Goal: Task Accomplishment & Management: Complete application form

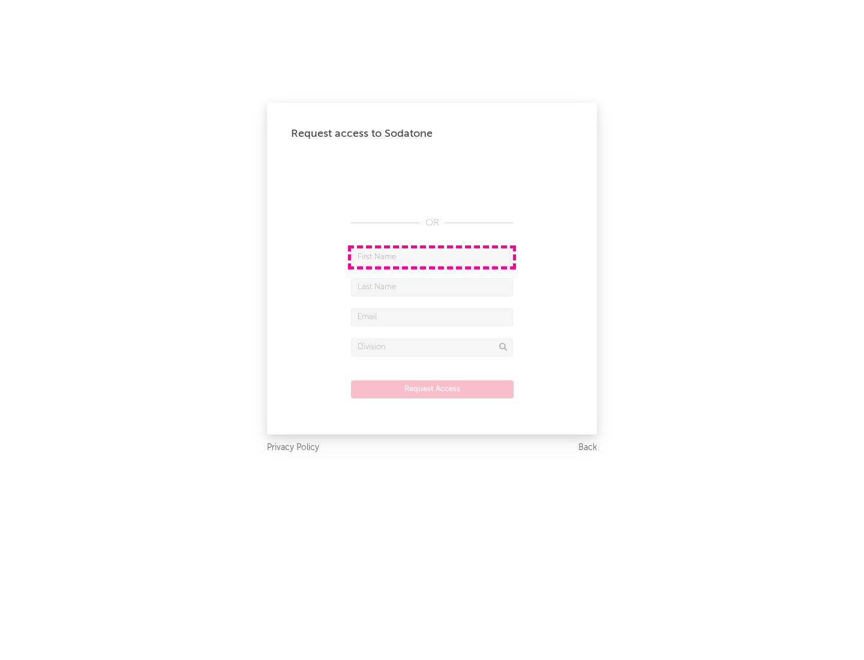
click at [432, 257] on input "text" at bounding box center [432, 257] width 162 height 18
type input "[PERSON_NAME]"
click at [432, 287] on input "text" at bounding box center [432, 287] width 162 height 18
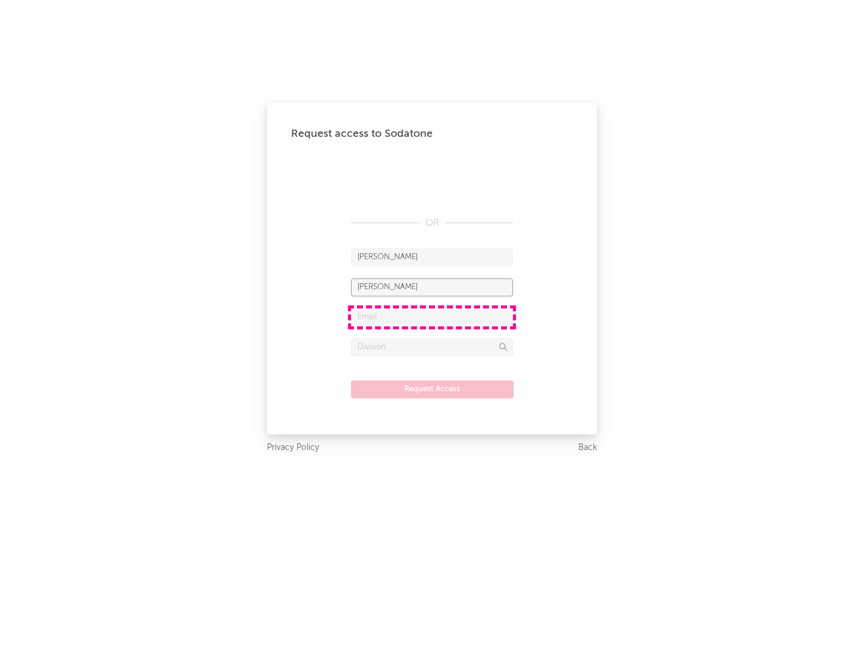
type input "[PERSON_NAME]"
click at [432, 317] on input "text" at bounding box center [432, 317] width 162 height 18
type input "[EMAIL_ADDRESS][DOMAIN_NAME]"
click at [432, 347] on input "text" at bounding box center [432, 347] width 162 height 18
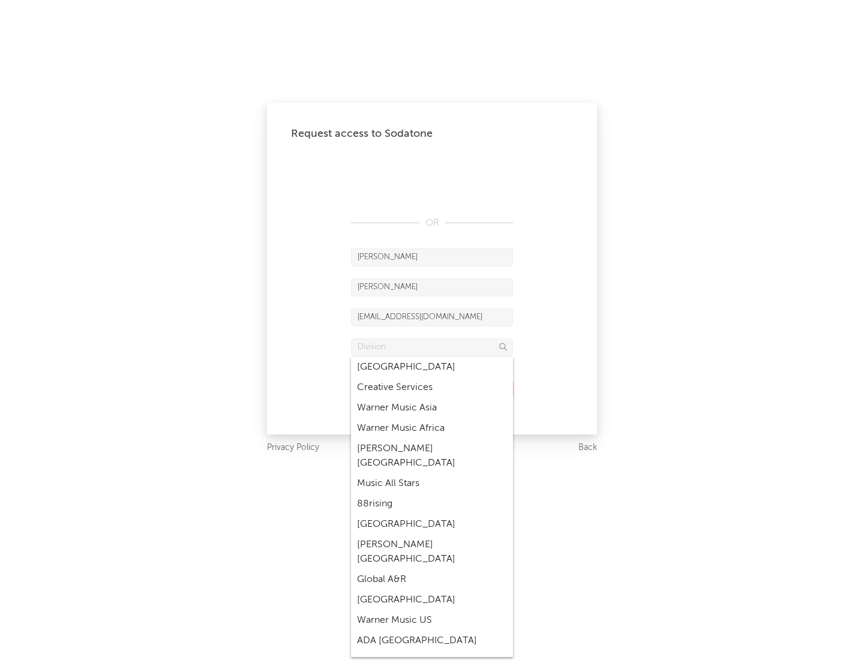
click at [432, 473] on div "Music All Stars" at bounding box center [432, 483] width 162 height 20
type input "Music All Stars"
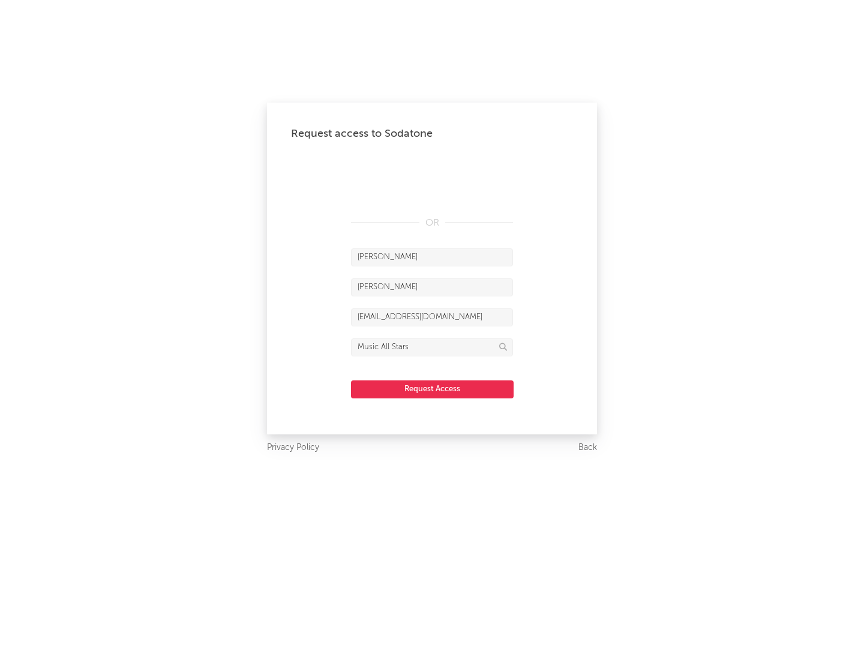
click at [432, 389] on button "Request Access" at bounding box center [432, 389] width 163 height 18
